Goal: Information Seeking & Learning: Understand process/instructions

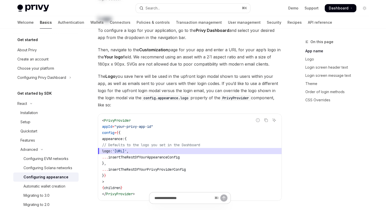
type textarea "*"
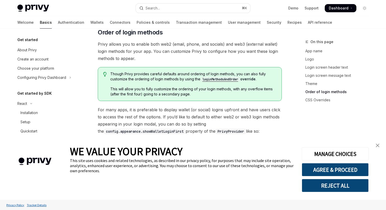
scroll to position [996, 0]
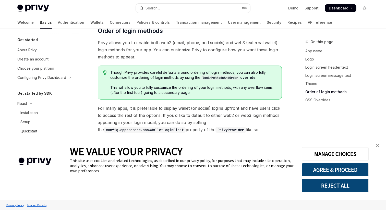
click at [377, 147] on img "close banner" at bounding box center [378, 146] width 4 height 4
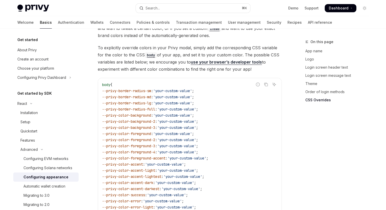
scroll to position [1305, 0]
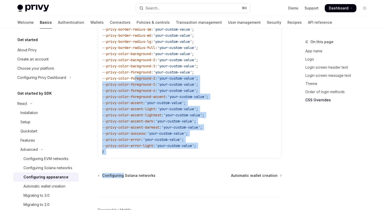
drag, startPoint x: 145, startPoint y: 152, endPoint x: 137, endPoint y: 61, distance: 91.3
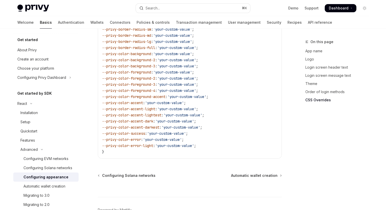
click at [137, 134] on code "body { --privy-border-radius-sm : 'your-custom-value' ; --privy-border-radius-m…" at bounding box center [190, 87] width 176 height 135
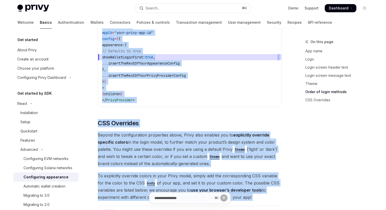
scroll to position [1112, 0]
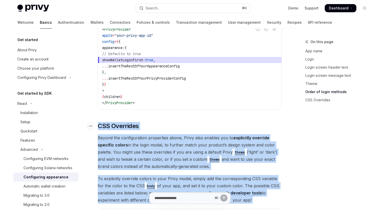
copy div "LOR Ipsumdolo Sitame con adipiscingeli seddoeiusm tempo, Incid utla etdolor mag…"
drag, startPoint x: 123, startPoint y: 144, endPoint x: 98, endPoint y: 111, distance: 42.1
